Goal: Information Seeking & Learning: Learn about a topic

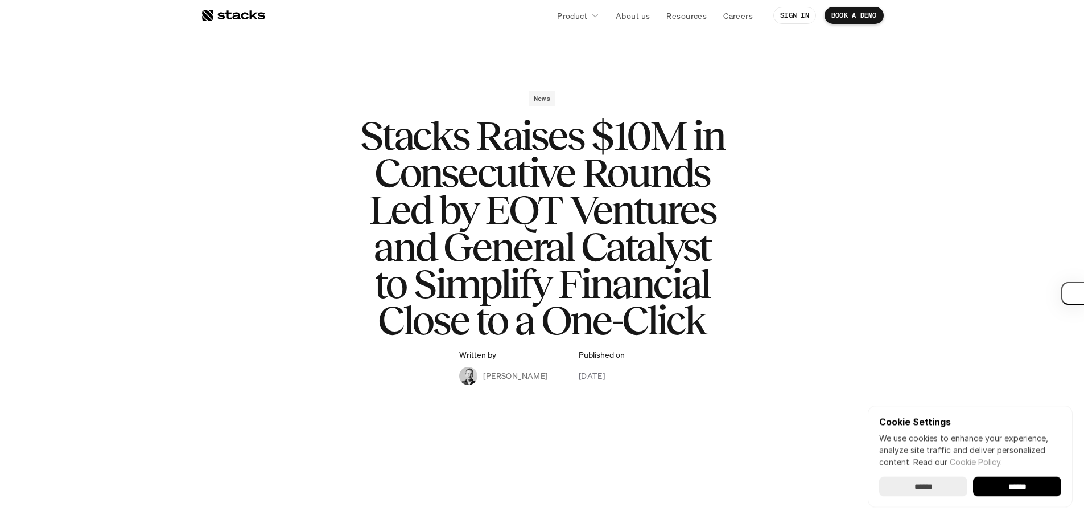
click at [234, 13] on div at bounding box center [233, 16] width 64 height 14
